Goal: Transaction & Acquisition: Purchase product/service

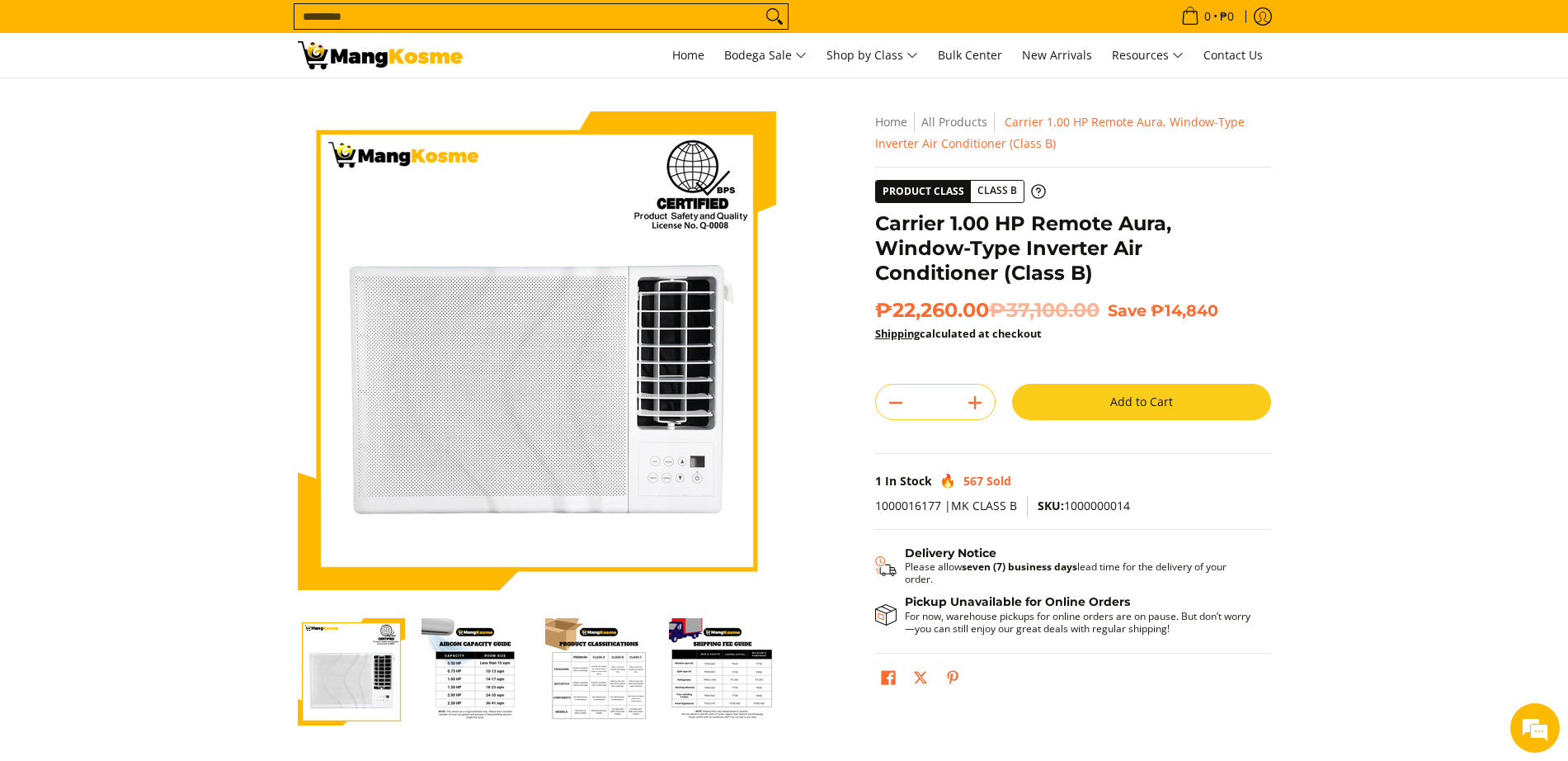
click at [553, 17] on input "Search..." at bounding box center [527, 16] width 466 height 25
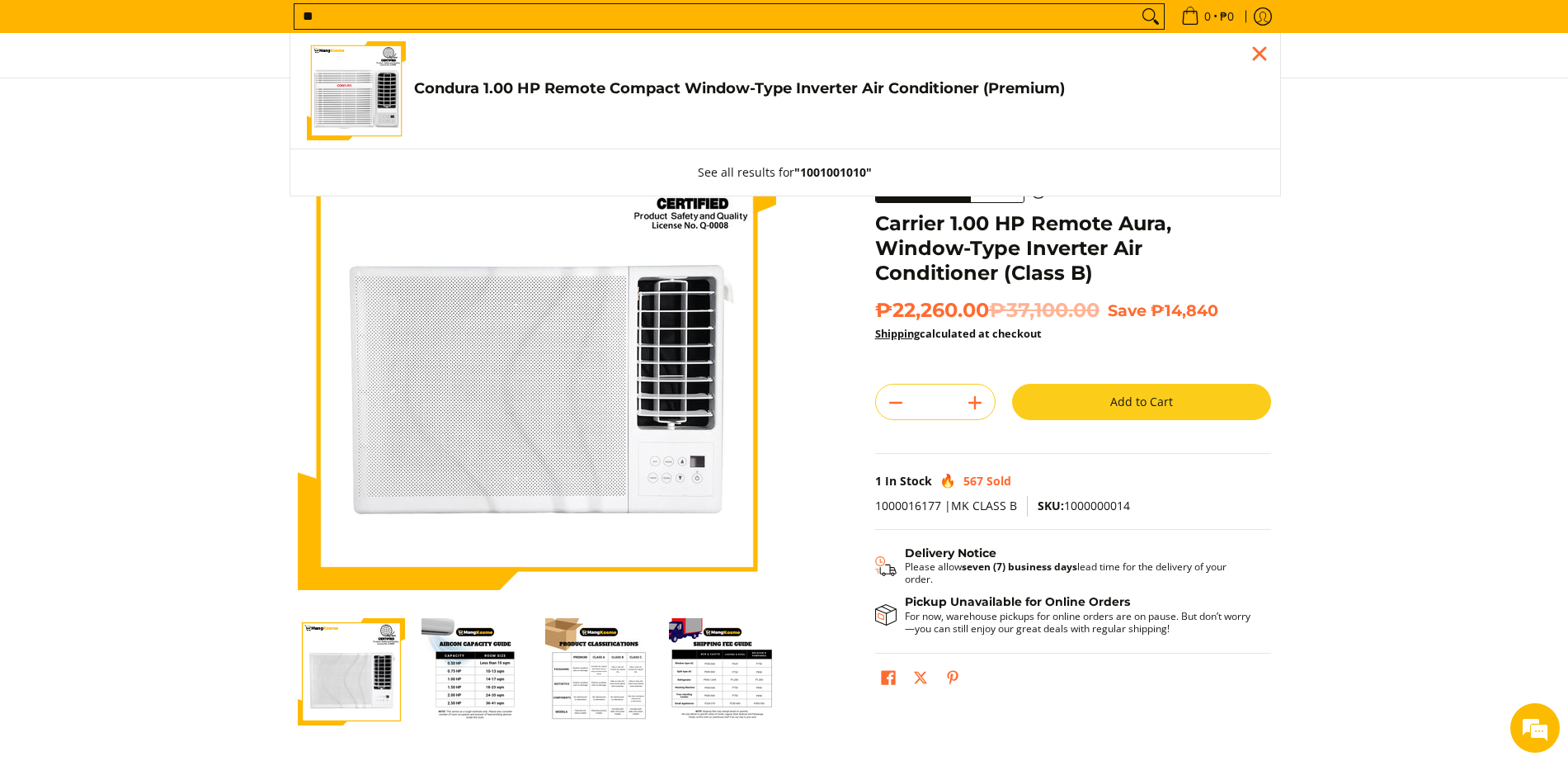
type input "*"
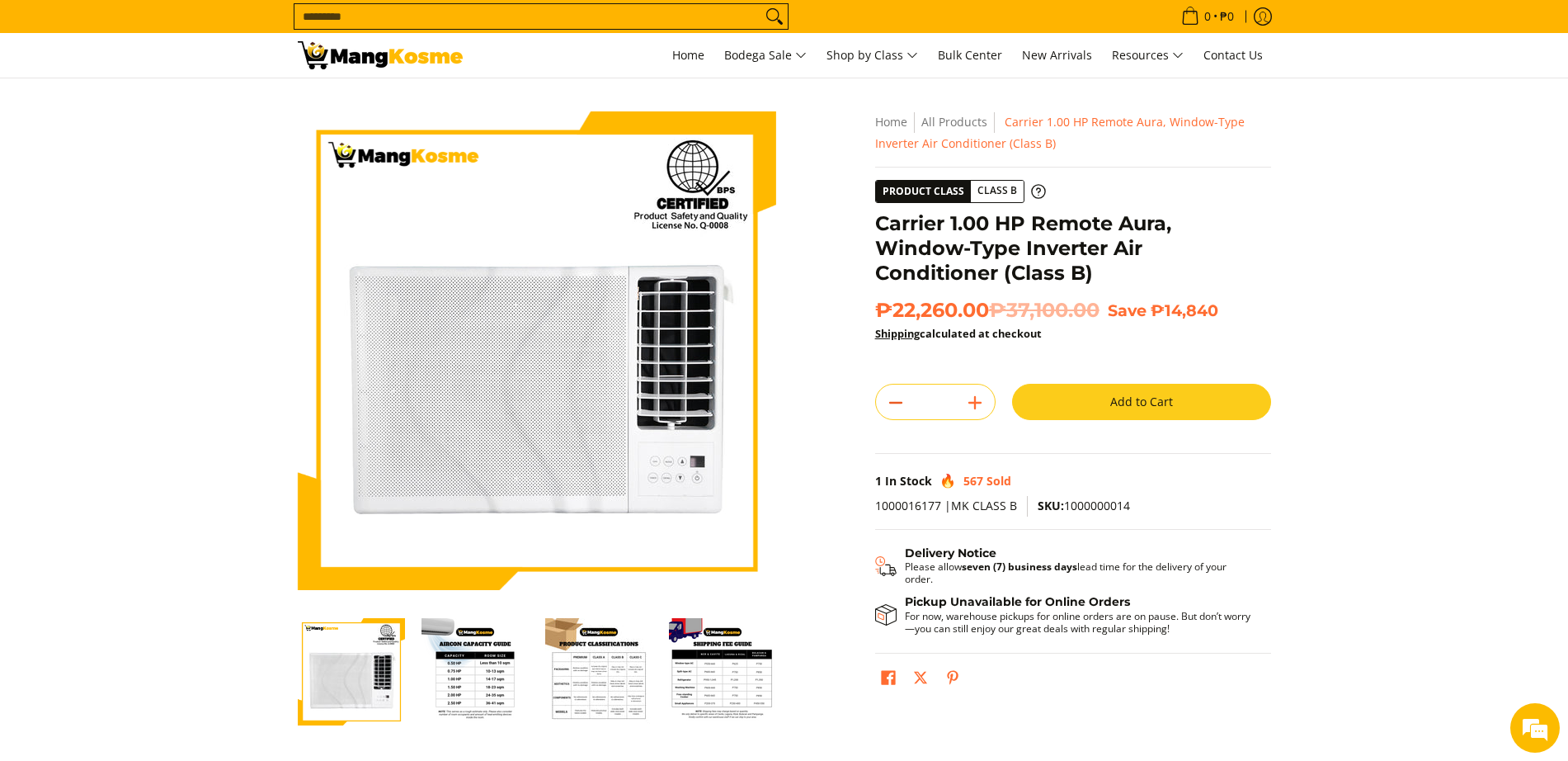
click at [901, 403] on line "Subtract" at bounding box center [895, 403] width 12 height 0
type input "*"
click at [574, 14] on input "Search..." at bounding box center [527, 16] width 466 height 25
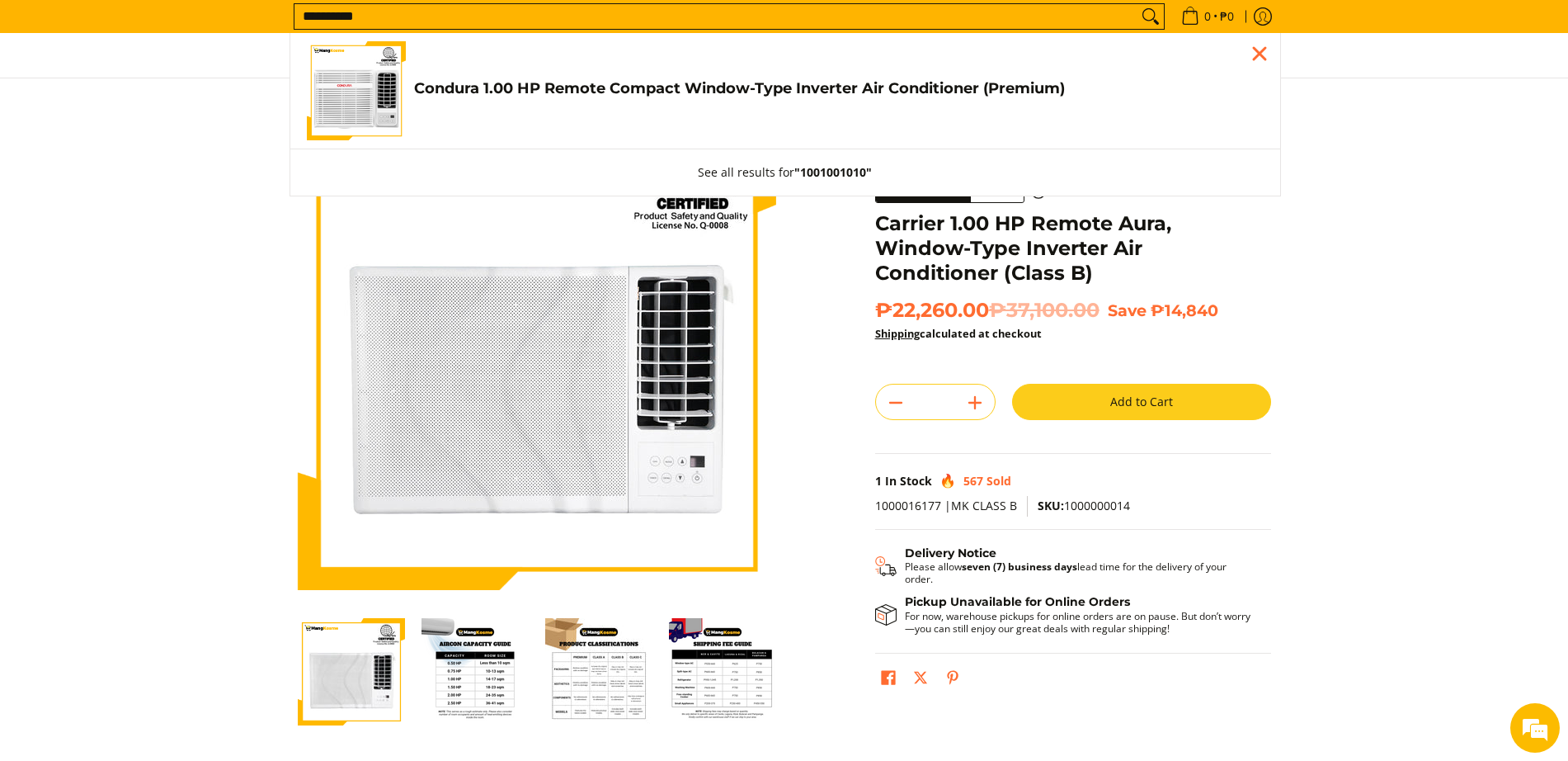
type input "**********"
click at [411, 72] on link "Condura 1.00 HP Remote Compact Window-Type Inverter Air Conditioner (Premium) ₱…" at bounding box center [785, 91] width 957 height 99
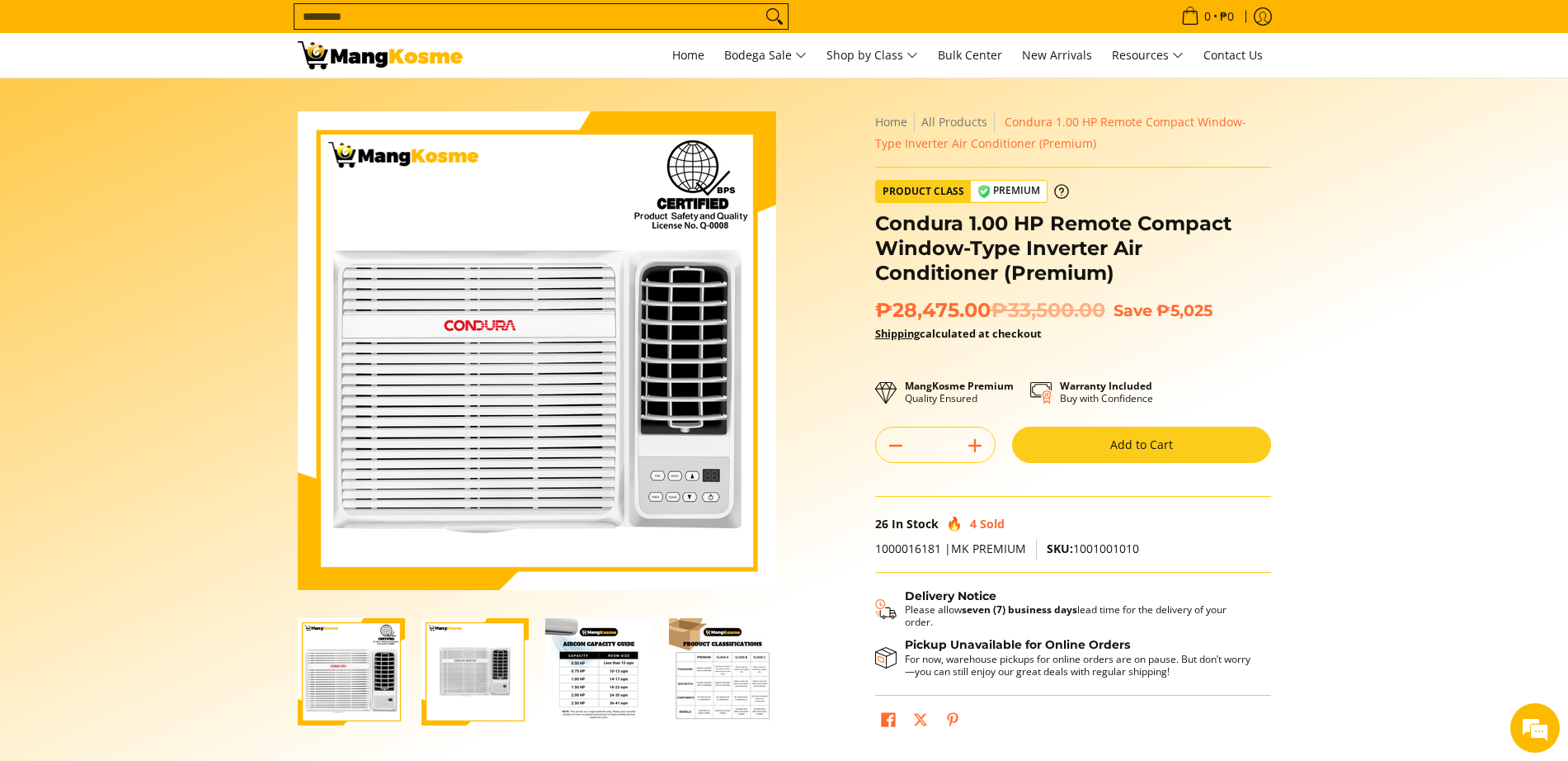
click at [391, 26] on input "Search..." at bounding box center [527, 16] width 466 height 25
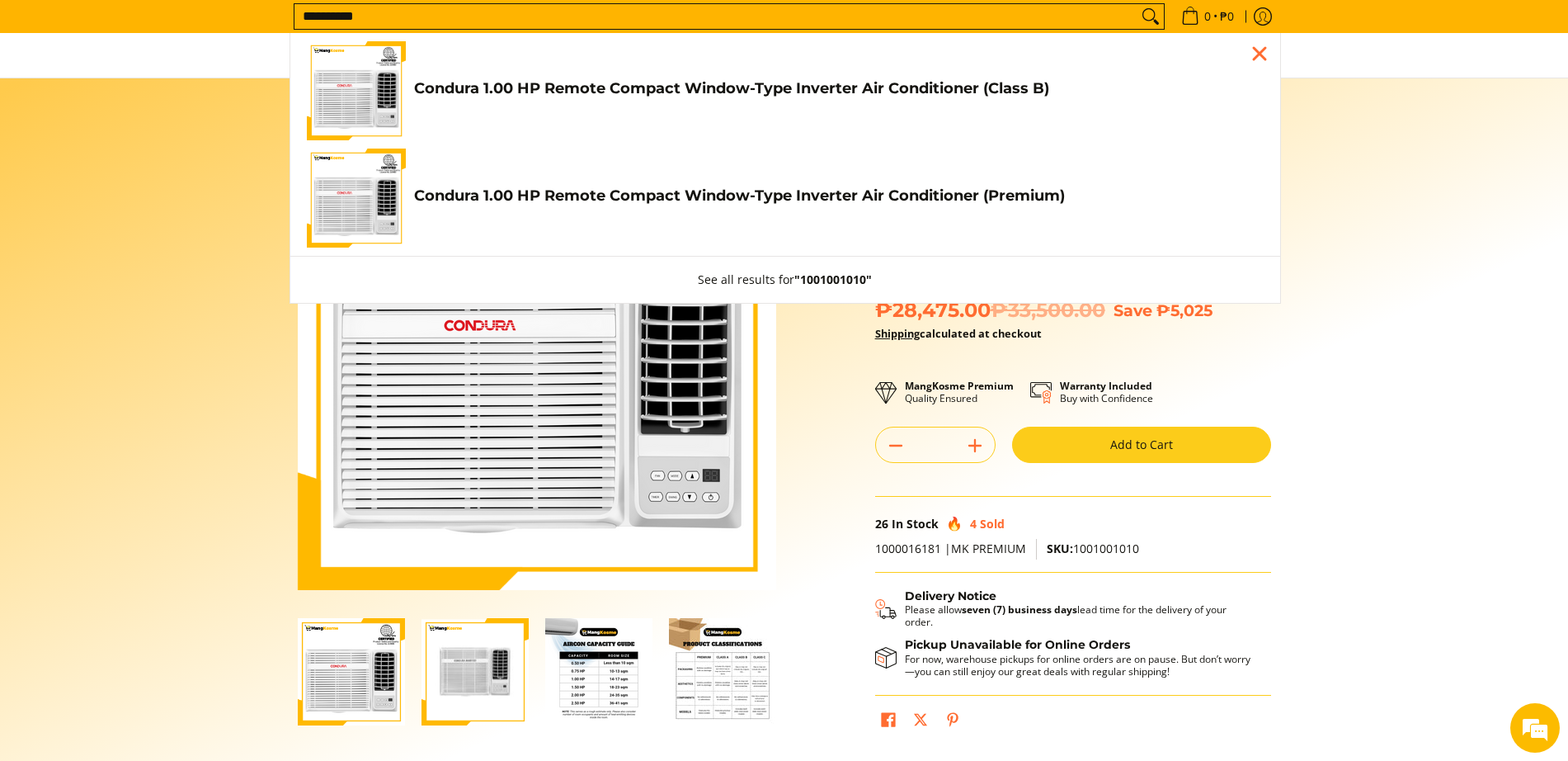
type input "**********"
click at [389, 103] on img "Customer Navigation" at bounding box center [356, 91] width 99 height 99
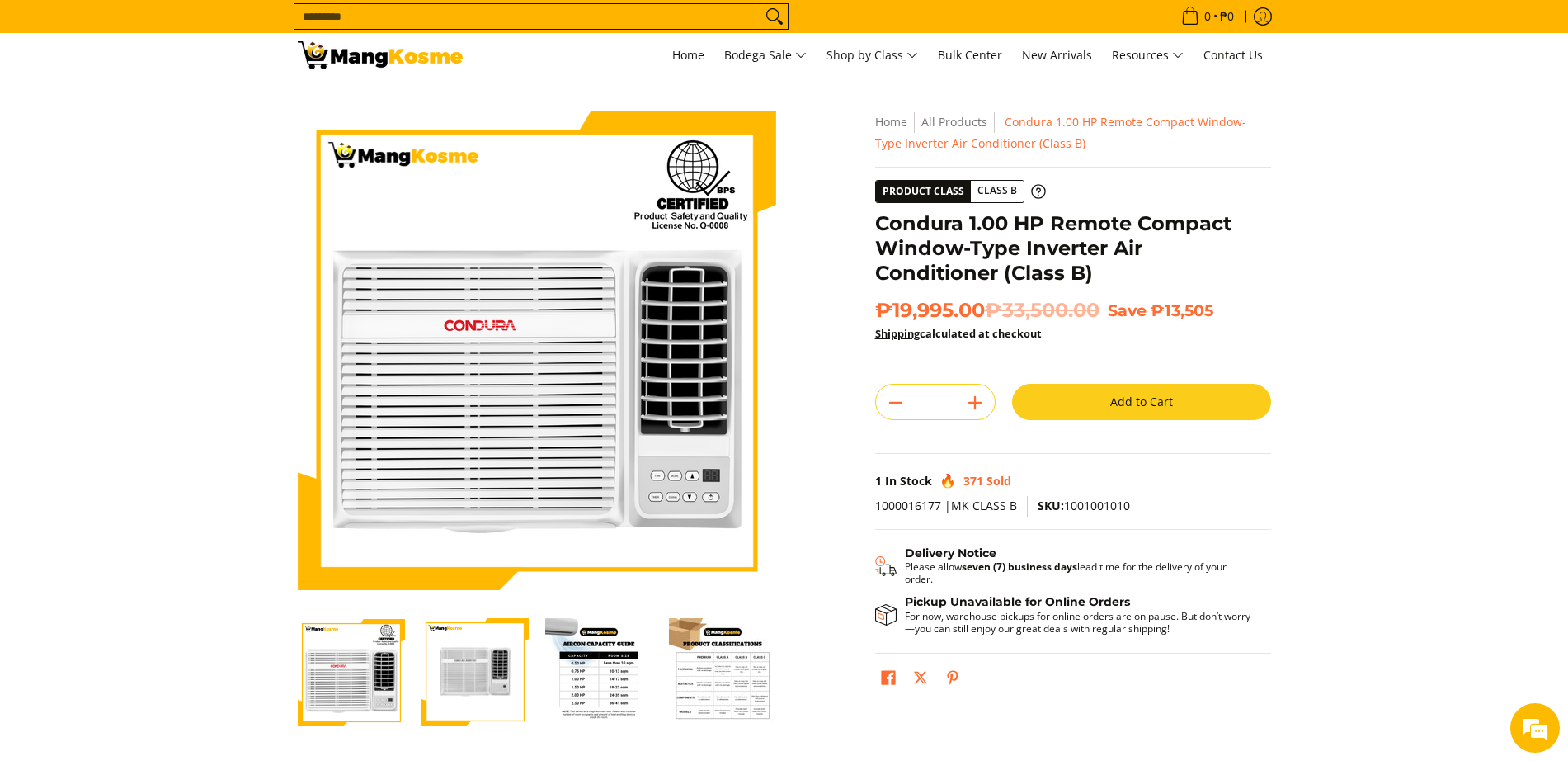
click at [1157, 405] on button "Add to Cart" at bounding box center [1141, 402] width 259 height 37
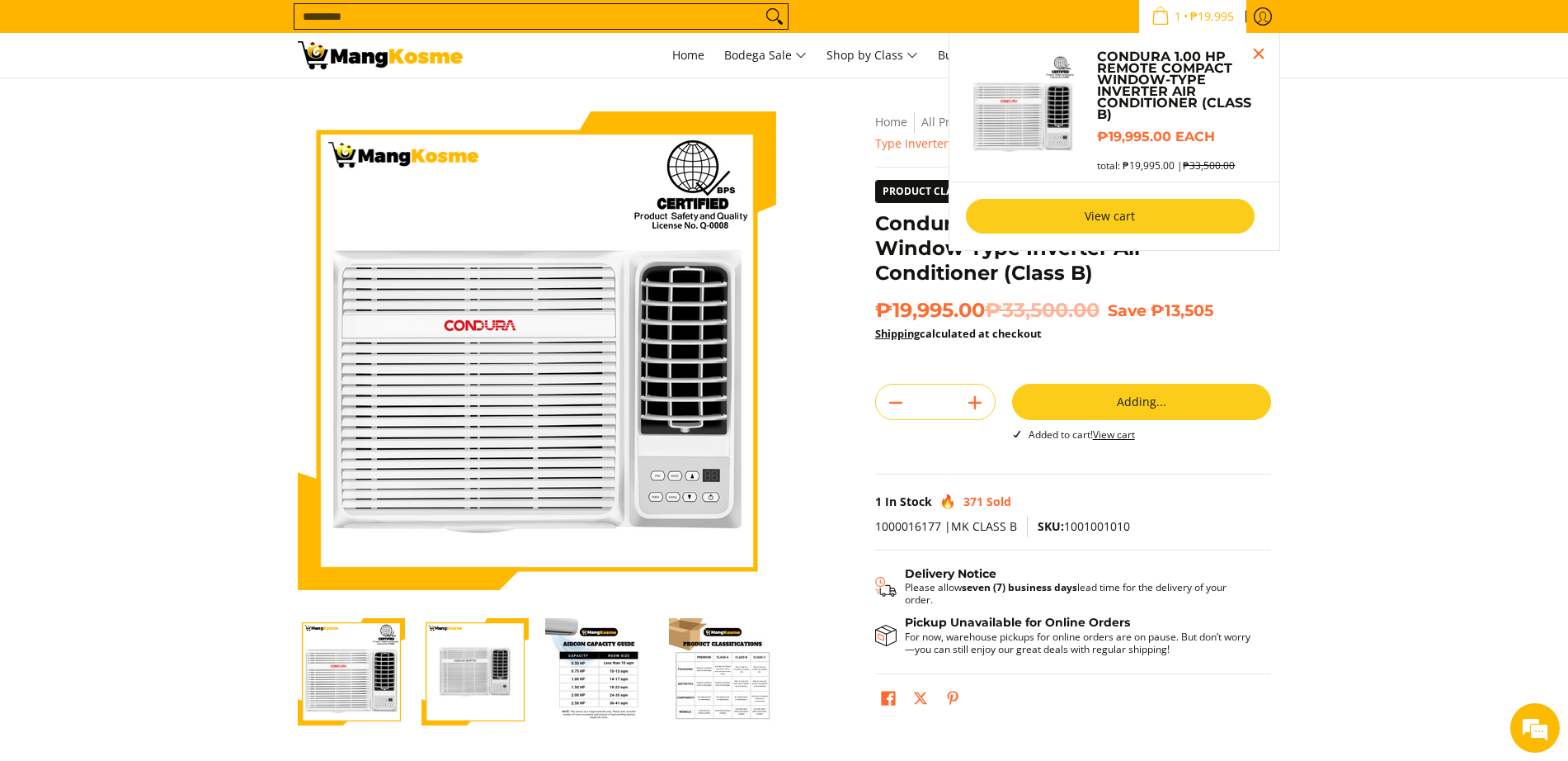
click at [1207, 211] on link "View cart" at bounding box center [1110, 216] width 289 height 35
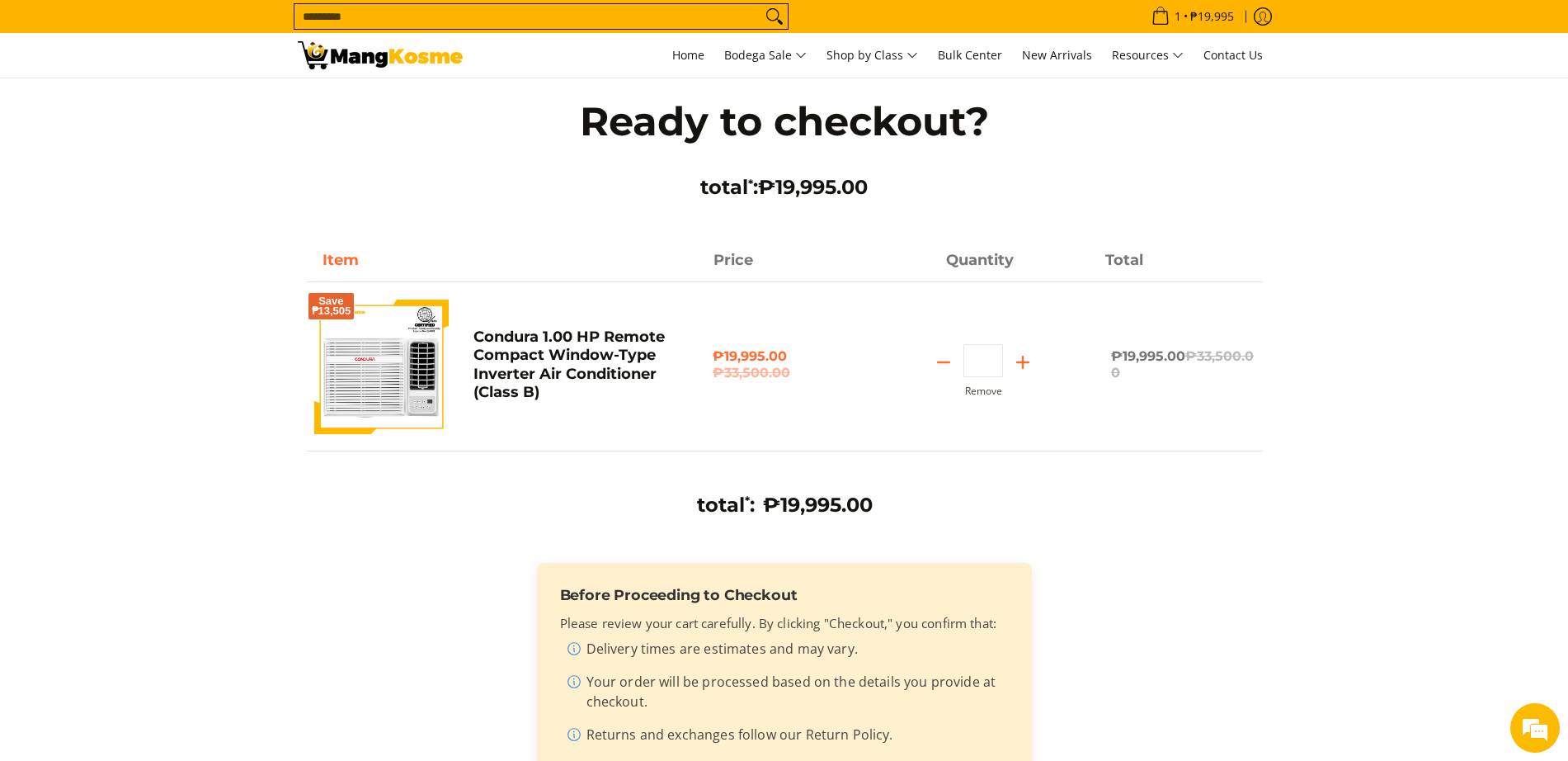
scroll to position [515, 0]
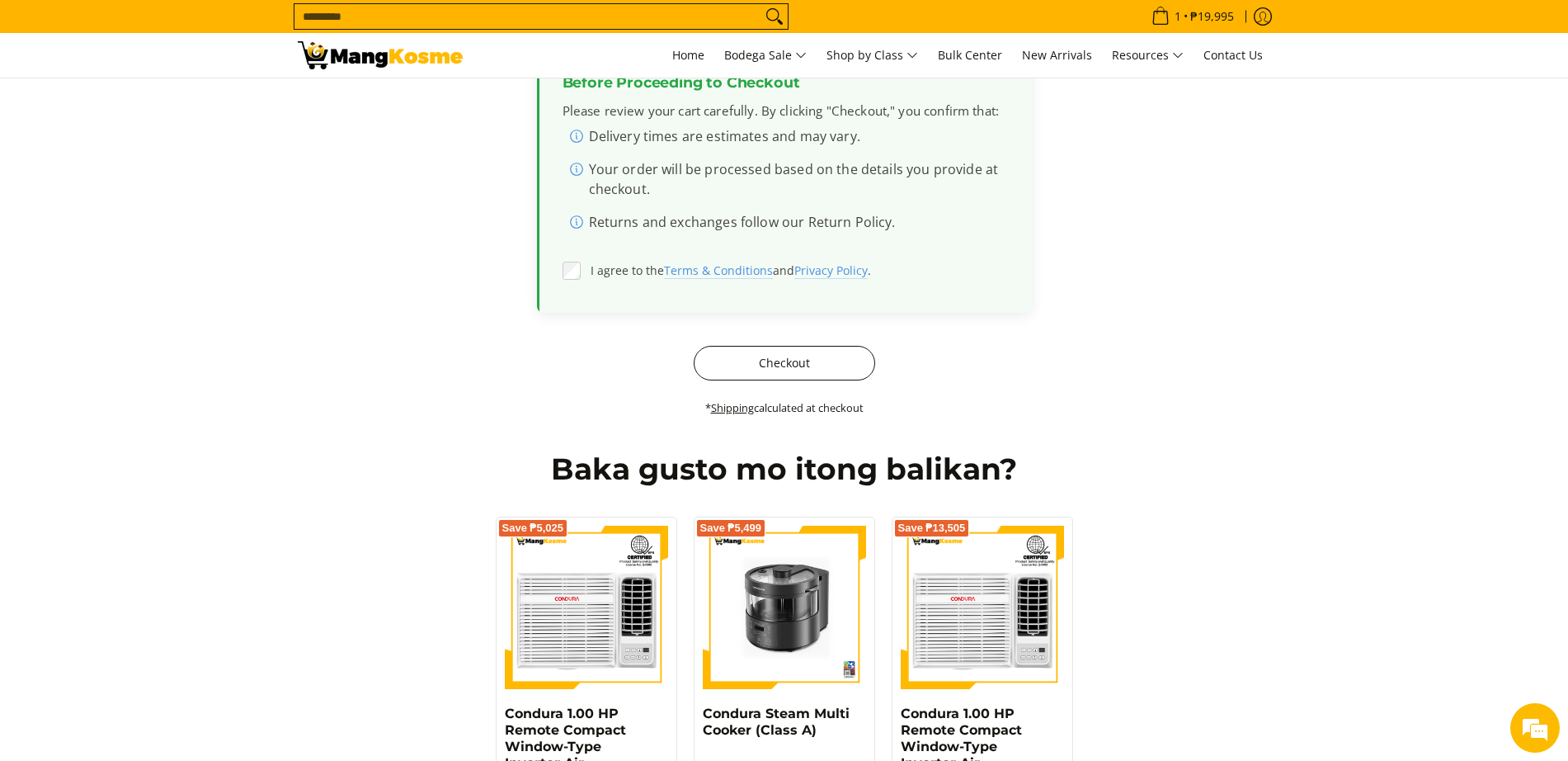
click at [772, 367] on button "Checkout" at bounding box center [784, 363] width 181 height 35
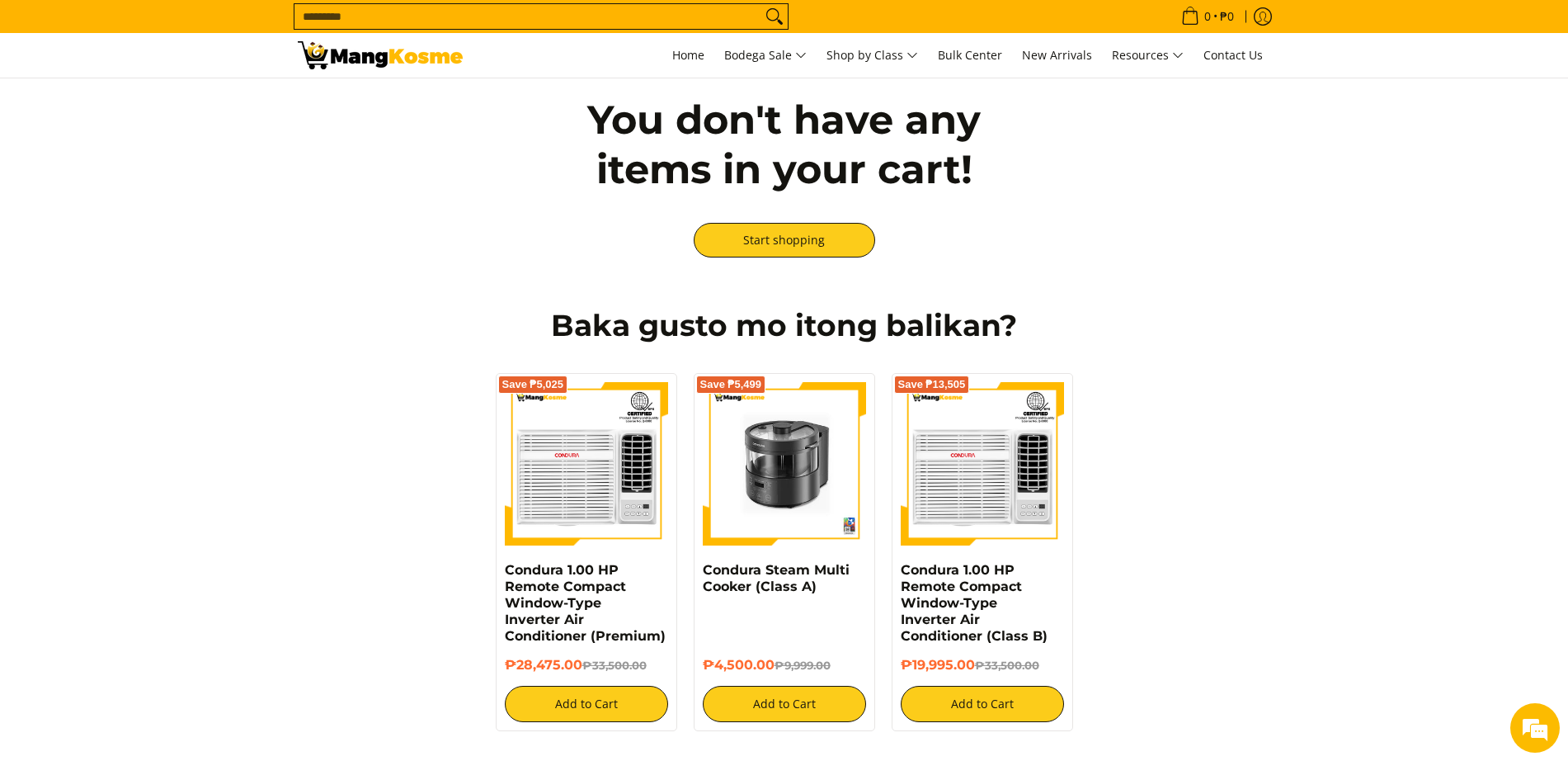
click at [503, 19] on input "Search..." at bounding box center [527, 16] width 466 height 25
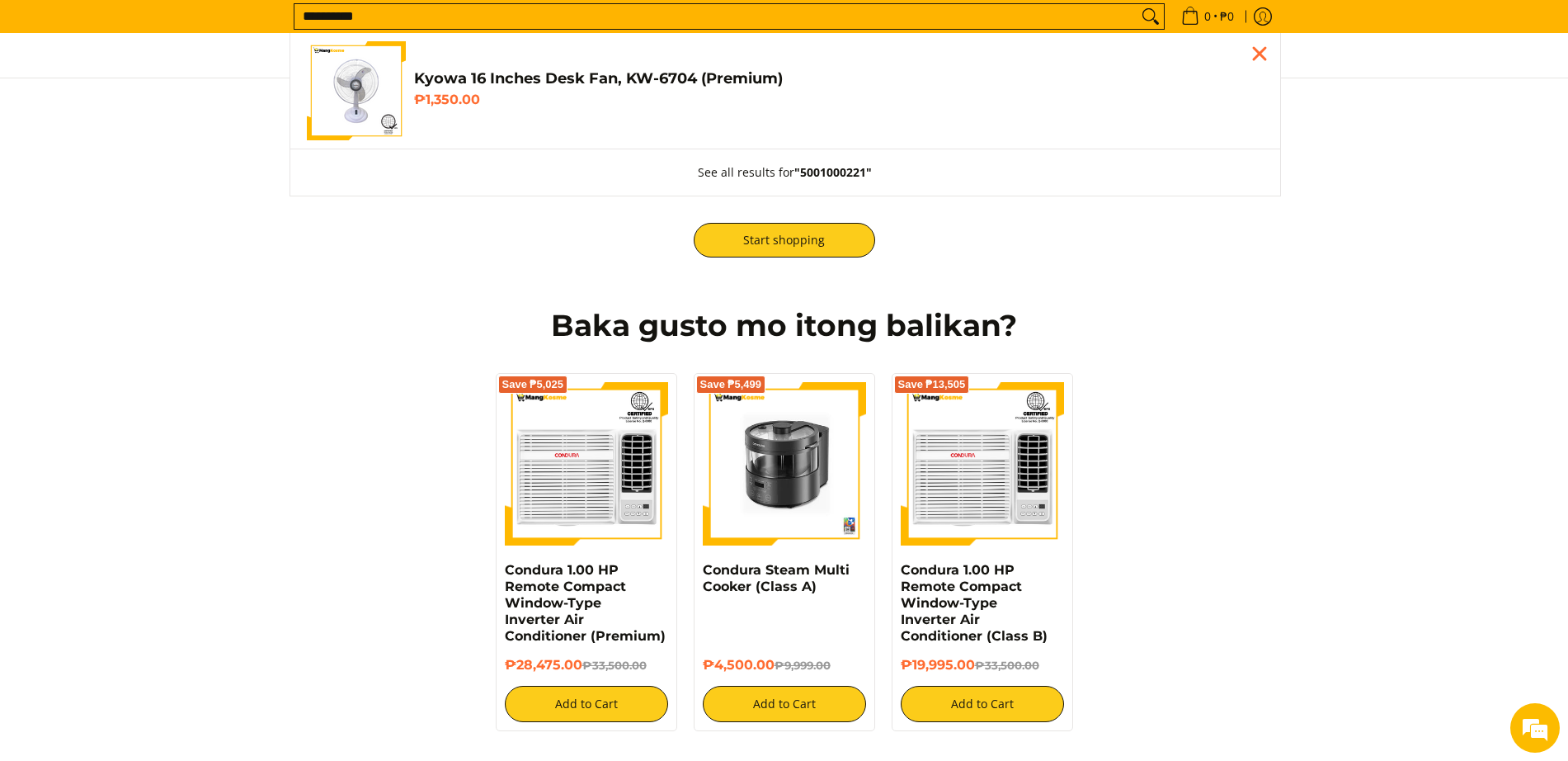
type input "**********"
click at [371, 104] on img "Customer Navigation" at bounding box center [356, 91] width 99 height 99
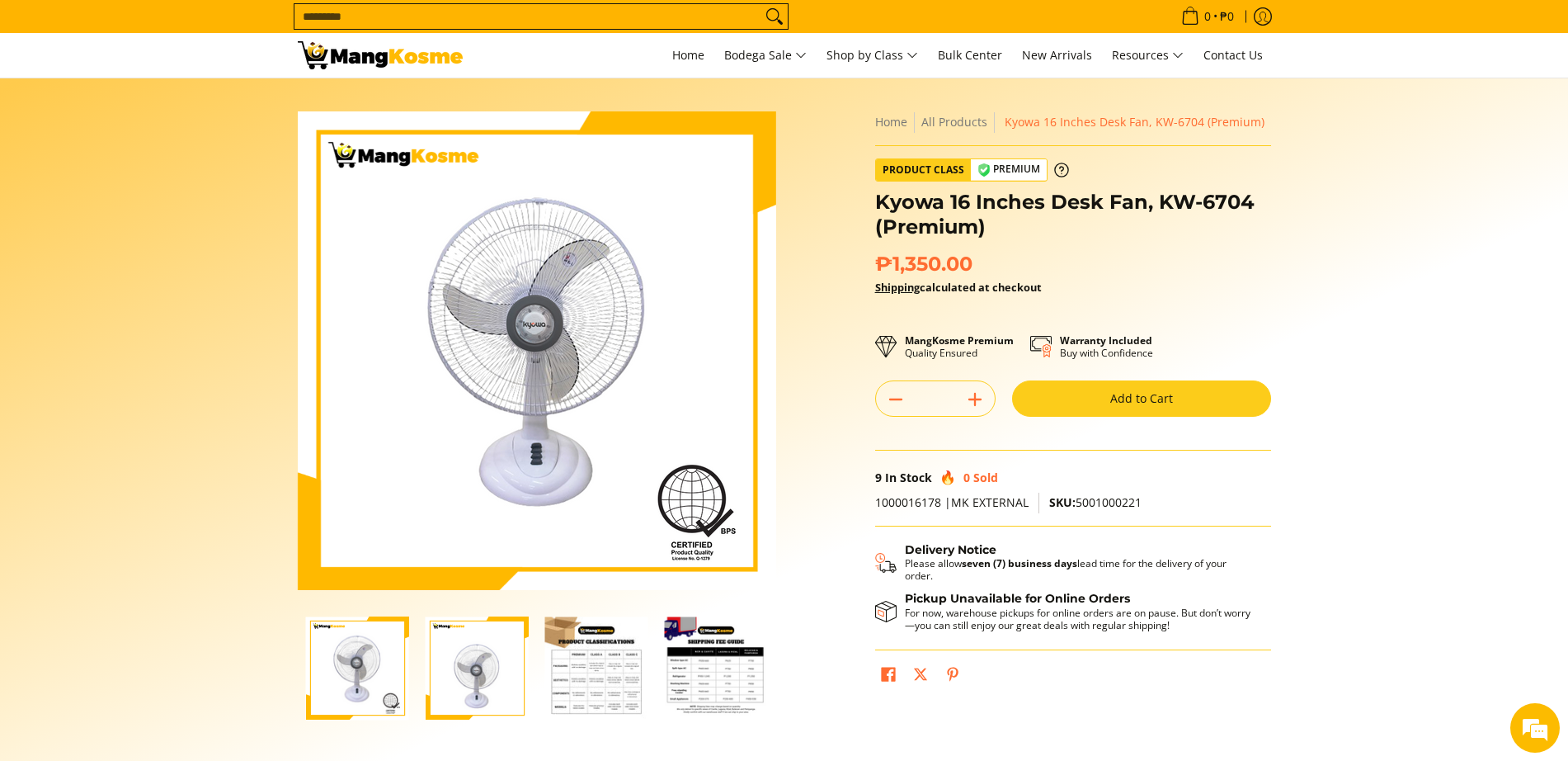
click at [1124, 407] on button "Add to Cart" at bounding box center [1141, 399] width 259 height 37
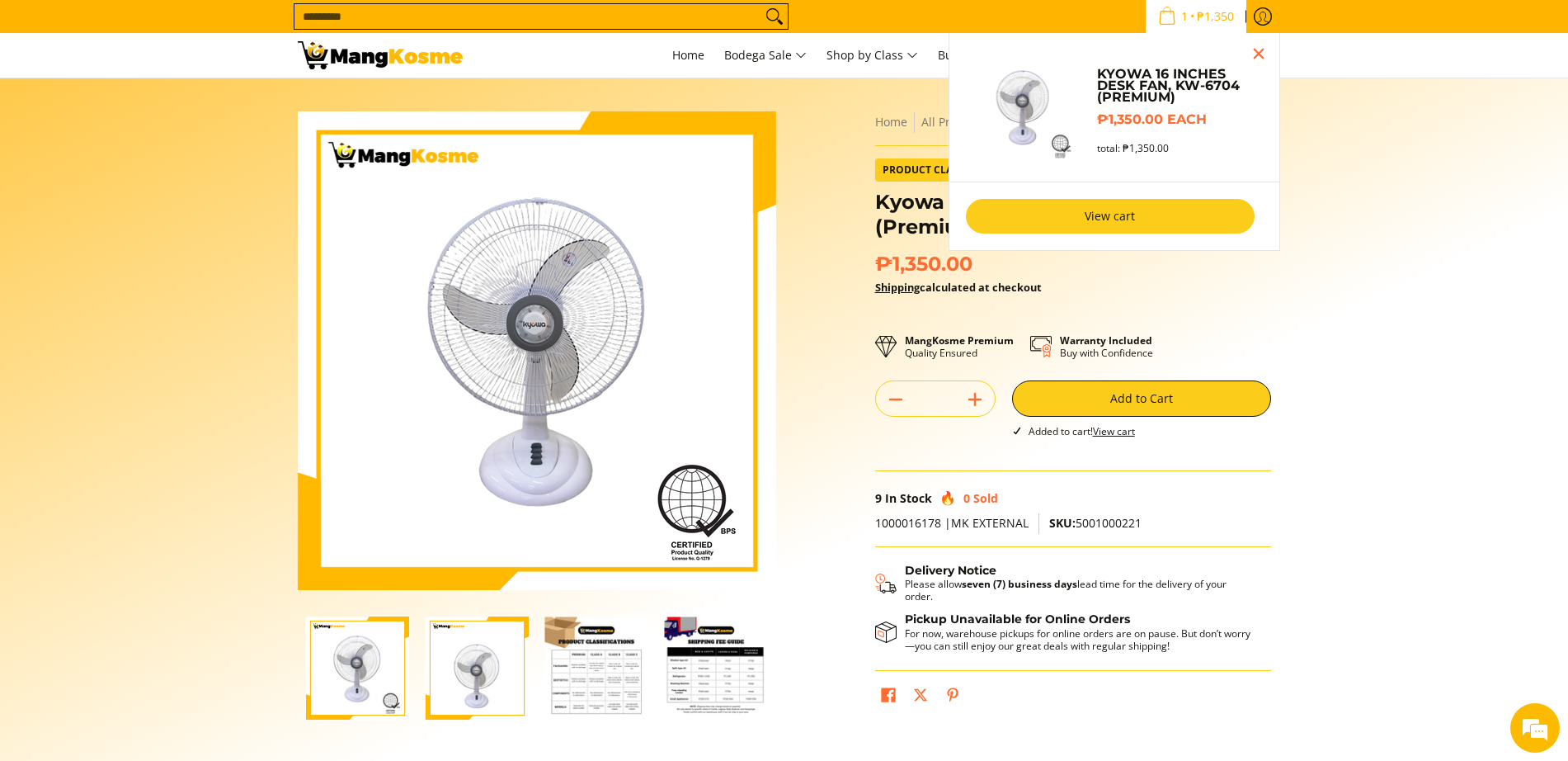
click at [1157, 210] on link "View cart" at bounding box center [1110, 216] width 289 height 35
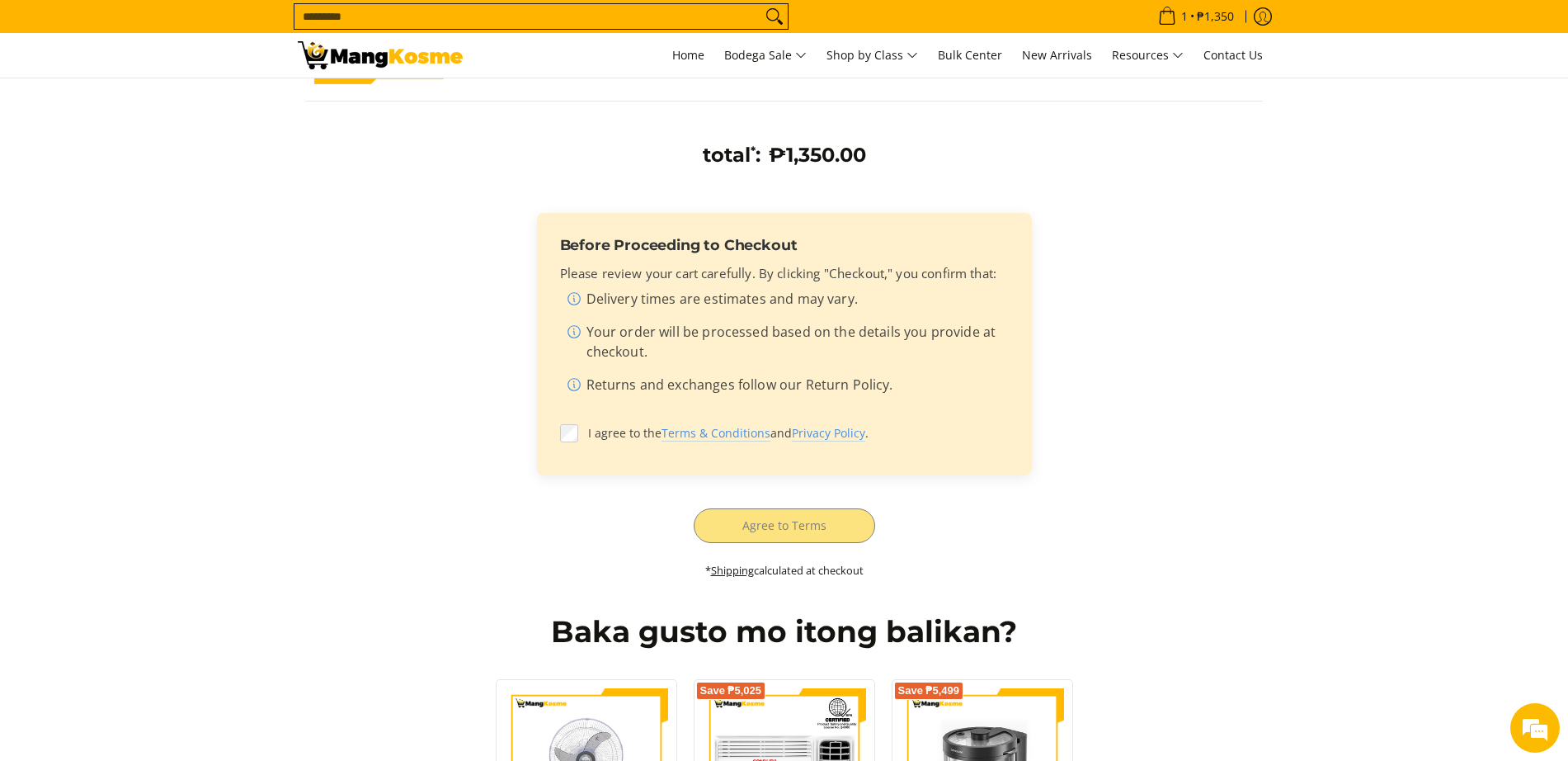
scroll to position [515, 0]
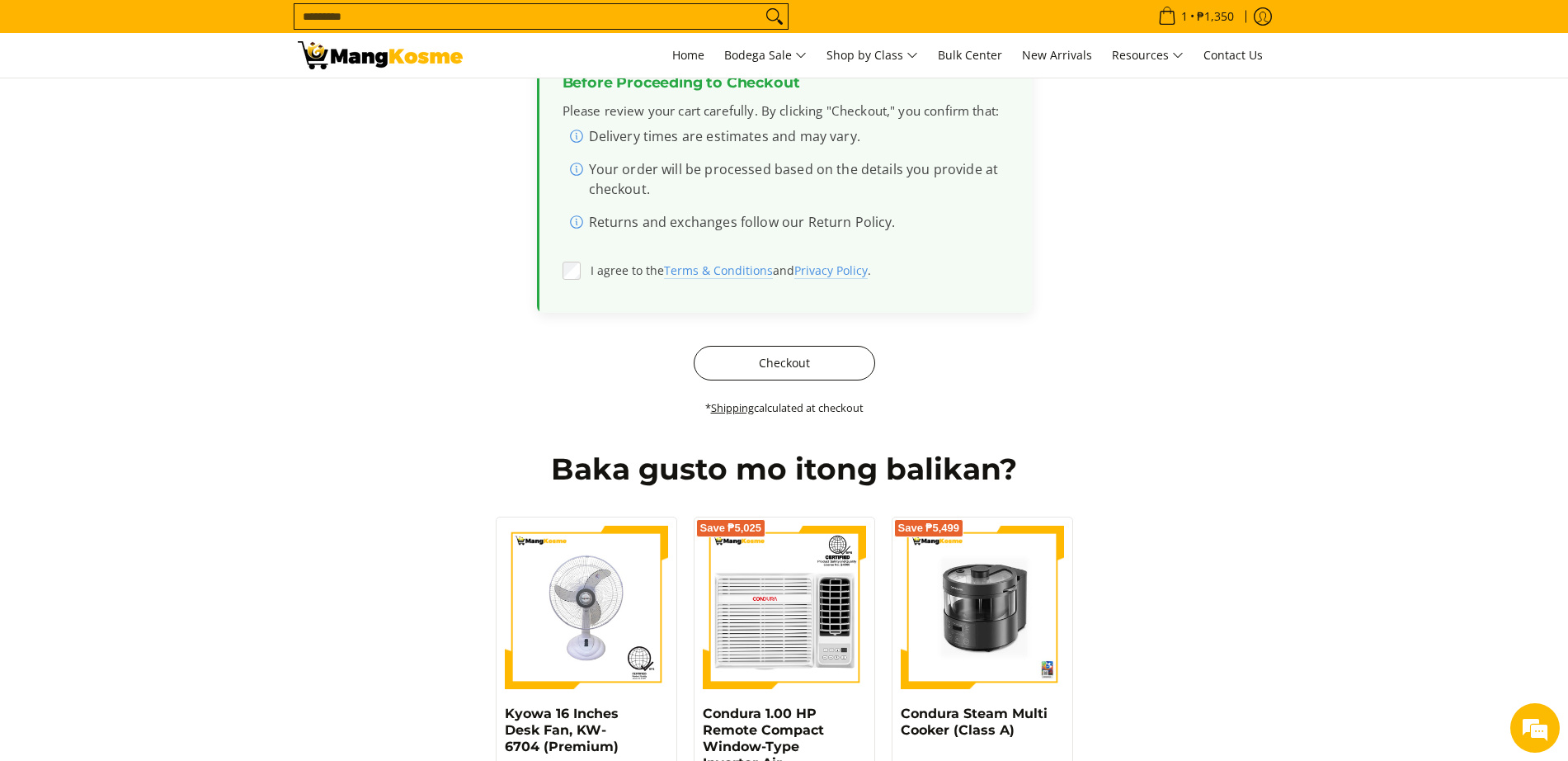
click at [784, 361] on button "Checkout" at bounding box center [784, 363] width 181 height 35
